Goal: Task Accomplishment & Management: Use online tool/utility

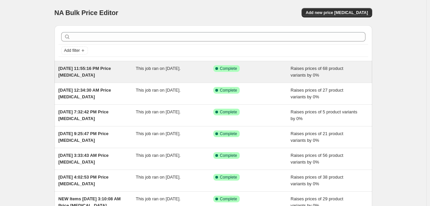
click at [103, 69] on span "[DATE] 11:55:16 PM Price [MEDICAL_DATA]" at bounding box center [84, 72] width 52 height 12
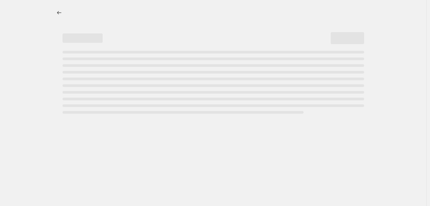
select select "percentage"
select select "pp"
select select "tag"
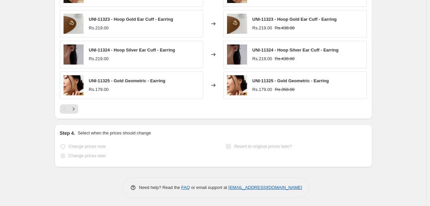
scroll to position [754, 0]
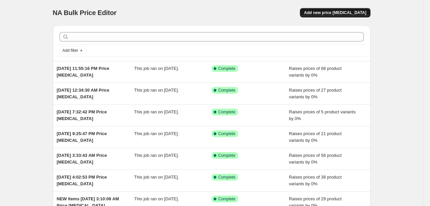
click at [349, 15] on button "Add new price [MEDICAL_DATA]" at bounding box center [335, 12] width 70 height 9
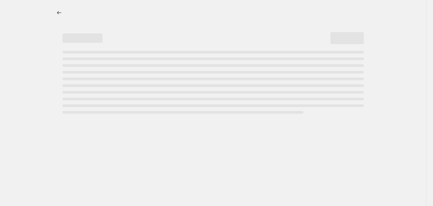
select select "percentage"
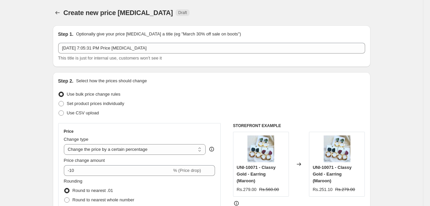
scroll to position [67, 0]
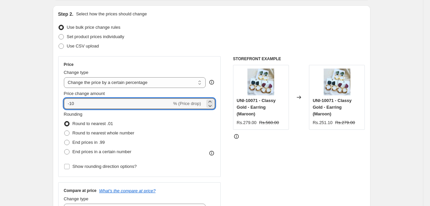
drag, startPoint x: 83, startPoint y: 109, endPoint x: 47, endPoint y: 104, distance: 35.7
type input "0"
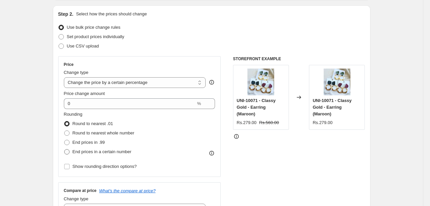
click at [68, 152] on span at bounding box center [66, 151] width 5 height 5
click at [64, 149] on input "End prices in a certain number" at bounding box center [64, 149] width 0 height 0
radio input "true"
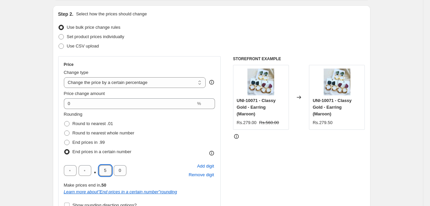
drag, startPoint x: 107, startPoint y: 172, endPoint x: 101, endPoint y: 172, distance: 6.0
click at [101, 172] on input "5" at bounding box center [105, 170] width 13 height 11
type input "0"
click at [150, 122] on div "Rounding Round to nearest .01 Round to nearest whole number End prices in .99 E…" at bounding box center [139, 133] width 151 height 45
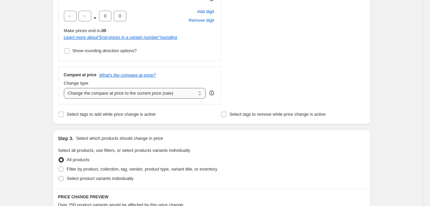
scroll to position [267, 0]
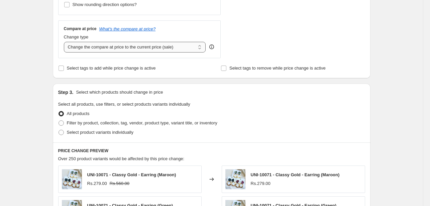
click at [158, 46] on select "Change the compare at price to the current price (sale) Change the compare at p…" at bounding box center [135, 47] width 142 height 11
click at [180, 45] on select "Change the compare at price to the current price (sale) Change the compare at p…" at bounding box center [135, 47] width 142 height 11
select select "pp"
click at [65, 42] on select "Change the compare at price to the current price (sale) Change the compare at p…" at bounding box center [135, 47] width 142 height 11
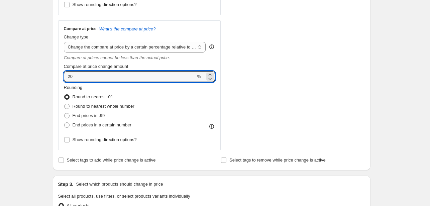
drag, startPoint x: 90, startPoint y: 77, endPoint x: 8, endPoint y: 79, distance: 81.5
click at [8, 79] on div "Create new price change job. This page is ready Create new price change job Dra…" at bounding box center [211, 132] width 423 height 798
type input "100"
click at [68, 126] on span at bounding box center [66, 124] width 5 height 5
click at [64, 123] on input "End prices in a certain number" at bounding box center [64, 122] width 0 height 0
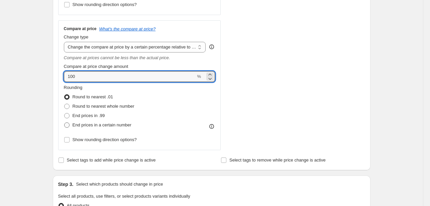
radio input "true"
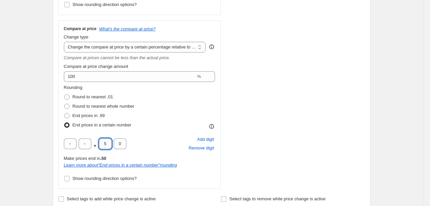
drag, startPoint x: 109, startPoint y: 143, endPoint x: 100, endPoint y: 144, distance: 9.1
click at [100, 144] on input "5" at bounding box center [105, 143] width 13 height 11
type input "0"
click at [158, 115] on div "Rounding Round to nearest .01 Round to nearest whole number End prices in .99 E…" at bounding box center [139, 106] width 151 height 45
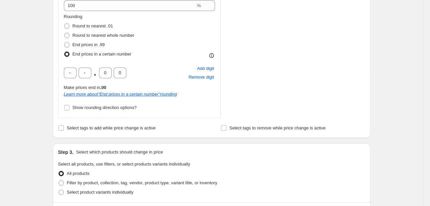
scroll to position [367, 0]
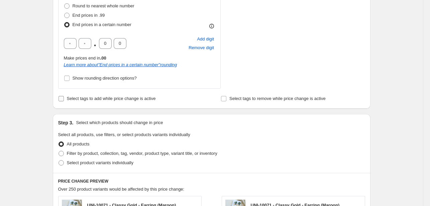
click at [64, 99] on input "Select tags to add while price change is active" at bounding box center [60, 98] width 5 height 5
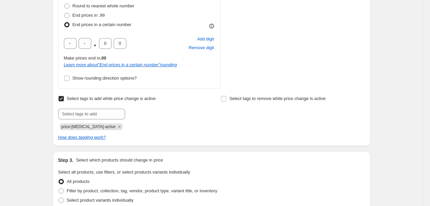
click at [62, 99] on input "Select tags to add while price change is active" at bounding box center [60, 98] width 5 height 5
checkbox input "false"
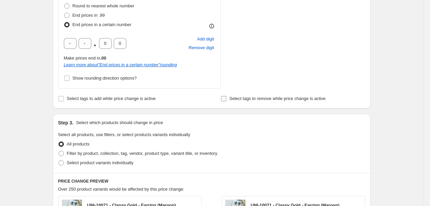
click at [226, 100] on input "Select tags to remove while price change is active" at bounding box center [223, 98] width 5 height 5
checkbox input "true"
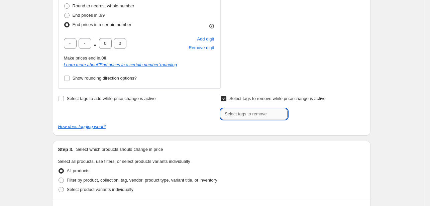
click at [238, 114] on input "text" at bounding box center [253, 114] width 67 height 11
type input "new"
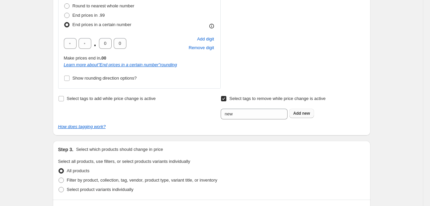
click at [301, 115] on b "Add" at bounding box center [297, 113] width 8 height 5
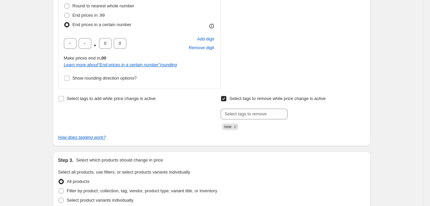
click at [190, 119] on div "Select tags to add while price change is active" at bounding box center [130, 112] width 144 height 36
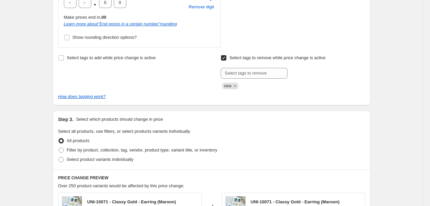
scroll to position [434, 0]
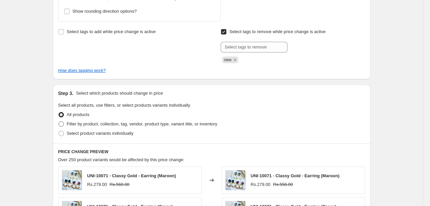
click at [61, 125] on span at bounding box center [60, 123] width 5 height 5
click at [59, 122] on input "Filter by product, collection, tag, vendor, product type, variant title, or inv…" at bounding box center [58, 121] width 0 height 0
radio input "true"
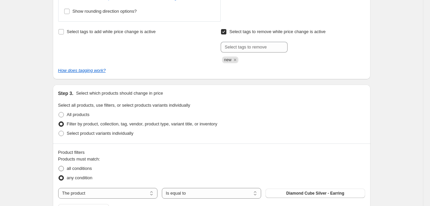
scroll to position [501, 0]
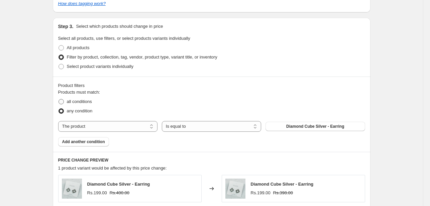
click at [64, 101] on span at bounding box center [60, 101] width 5 height 5
click at [59, 99] on input "all conditions" at bounding box center [58, 99] width 0 height 0
radio input "true"
click at [217, 130] on select "Is equal to Is not equal to" at bounding box center [211, 126] width 99 height 11
click at [127, 131] on select "The product The product's collection The product's tag The product's vendor The…" at bounding box center [107, 126] width 99 height 11
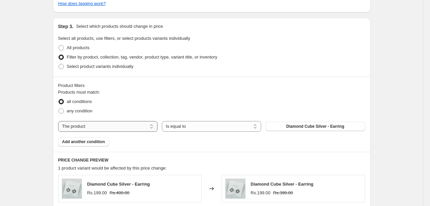
select select "tag"
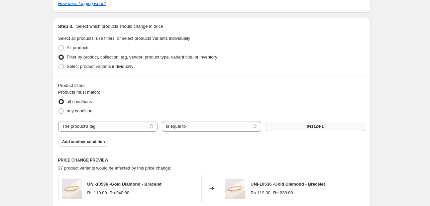
click at [304, 126] on button "041124-1" at bounding box center [314, 126] width 99 height 9
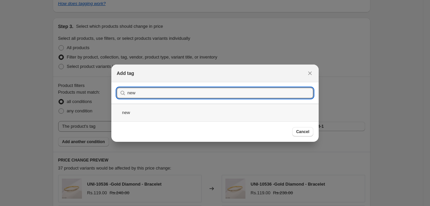
type input "new"
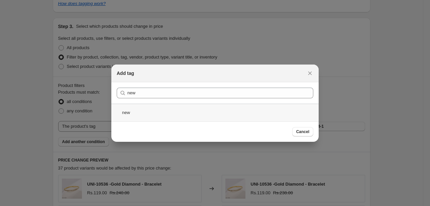
click at [130, 112] on div "new" at bounding box center [214, 113] width 207 height 18
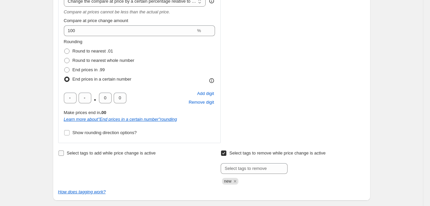
scroll to position [280, 0]
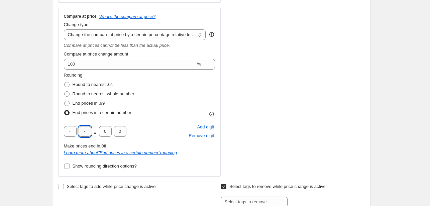
click at [84, 134] on input "text" at bounding box center [85, 131] width 13 height 11
click at [76, 132] on input "text" at bounding box center [70, 131] width 13 height 11
drag, startPoint x: 88, startPoint y: 132, endPoint x: 83, endPoint y: 132, distance: 4.7
click at [83, 132] on input "text" at bounding box center [85, 131] width 13 height 11
type input "9"
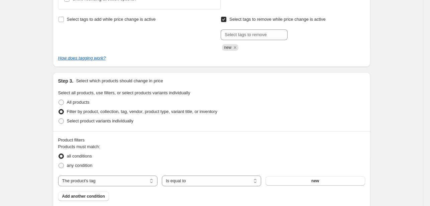
scroll to position [647, 0]
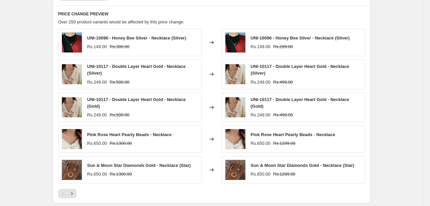
click at [215, 17] on div "PRICE CHANGE PREVIEW Over 250 product variants would be affected by this price …" at bounding box center [211, 105] width 317 height 198
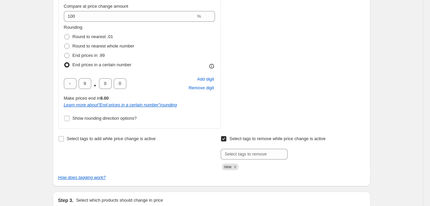
scroll to position [313, 0]
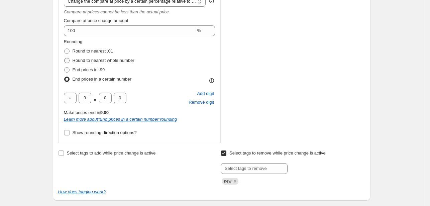
click at [67, 60] on span at bounding box center [66, 60] width 5 height 5
click at [64, 58] on input "Round to nearest whole number" at bounding box center [64, 58] width 0 height 0
radio input "true"
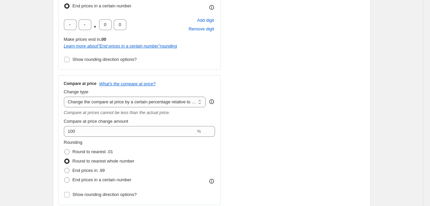
scroll to position [280, 0]
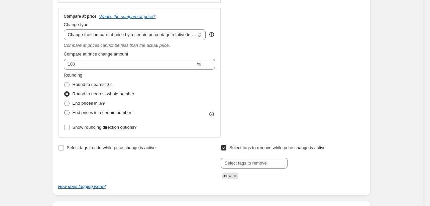
click at [67, 113] on span at bounding box center [66, 112] width 5 height 5
click at [64, 110] on input "End prices in a certain number" at bounding box center [64, 110] width 0 height 0
radio input "true"
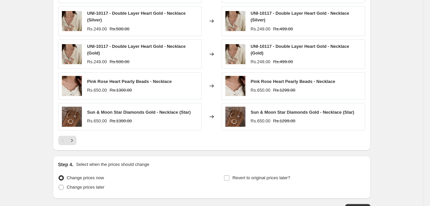
scroll to position [714, 0]
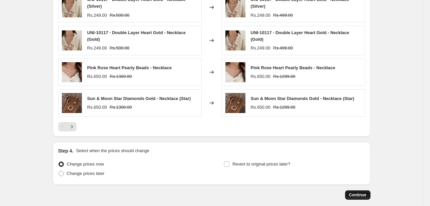
click at [355, 192] on span "Continue" at bounding box center [357, 194] width 17 height 5
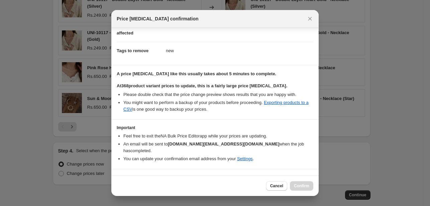
scroll to position [88, 0]
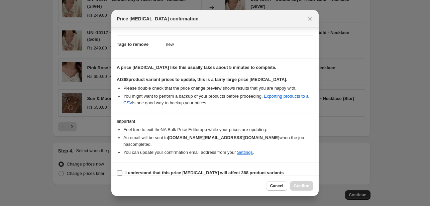
click at [122, 170] on input "I understand that this price change job will affect 368 product variants" at bounding box center [119, 172] width 5 height 5
checkbox input "true"
click at [298, 185] on span "Confirm" at bounding box center [301, 185] width 15 height 5
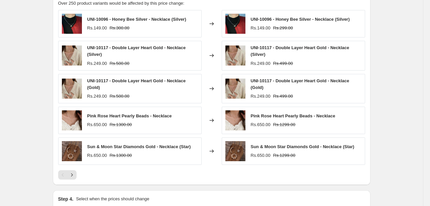
scroll to position [731, 0]
